Goal: Navigation & Orientation: Find specific page/section

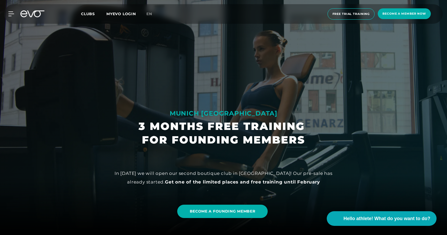
scroll to position [267, 0]
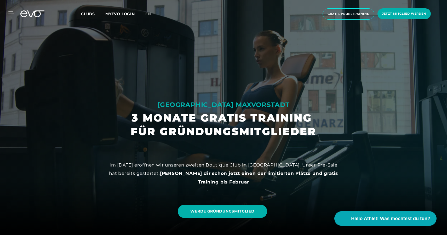
click at [145, 14] on div "Clubs MYEVO LOGIN" at bounding box center [113, 14] width 64 height 6
click at [150, 14] on span "en" at bounding box center [148, 14] width 6 height 5
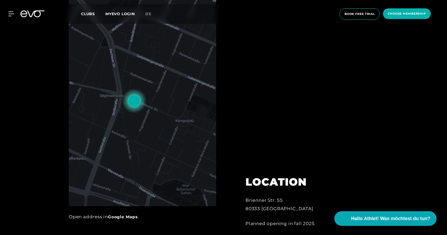
scroll to position [180, 0]
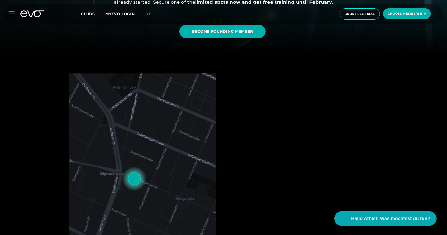
click at [12, 13] on icon at bounding box center [12, 14] width 8 height 5
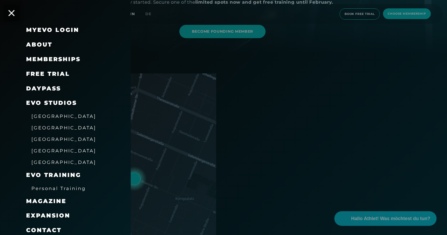
scroll to position [0, 0]
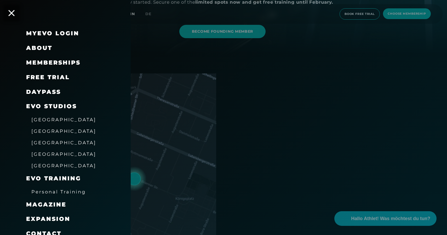
click at [52, 38] on div "MyEVO Login" at bounding box center [72, 33] width 92 height 15
click at [53, 32] on link "MyEVO Login" at bounding box center [52, 33] width 53 height 7
